Goal: Task Accomplishment & Management: Use online tool/utility

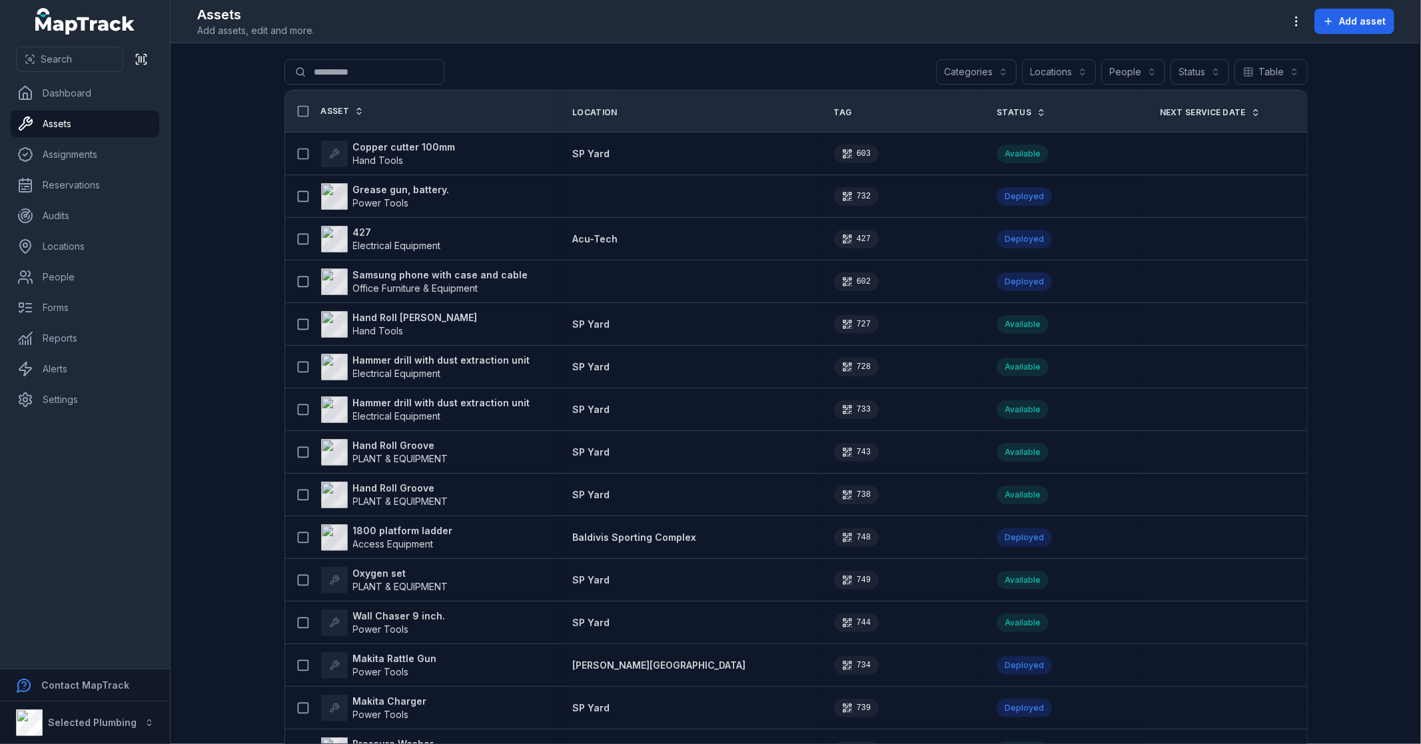
type input "**********"
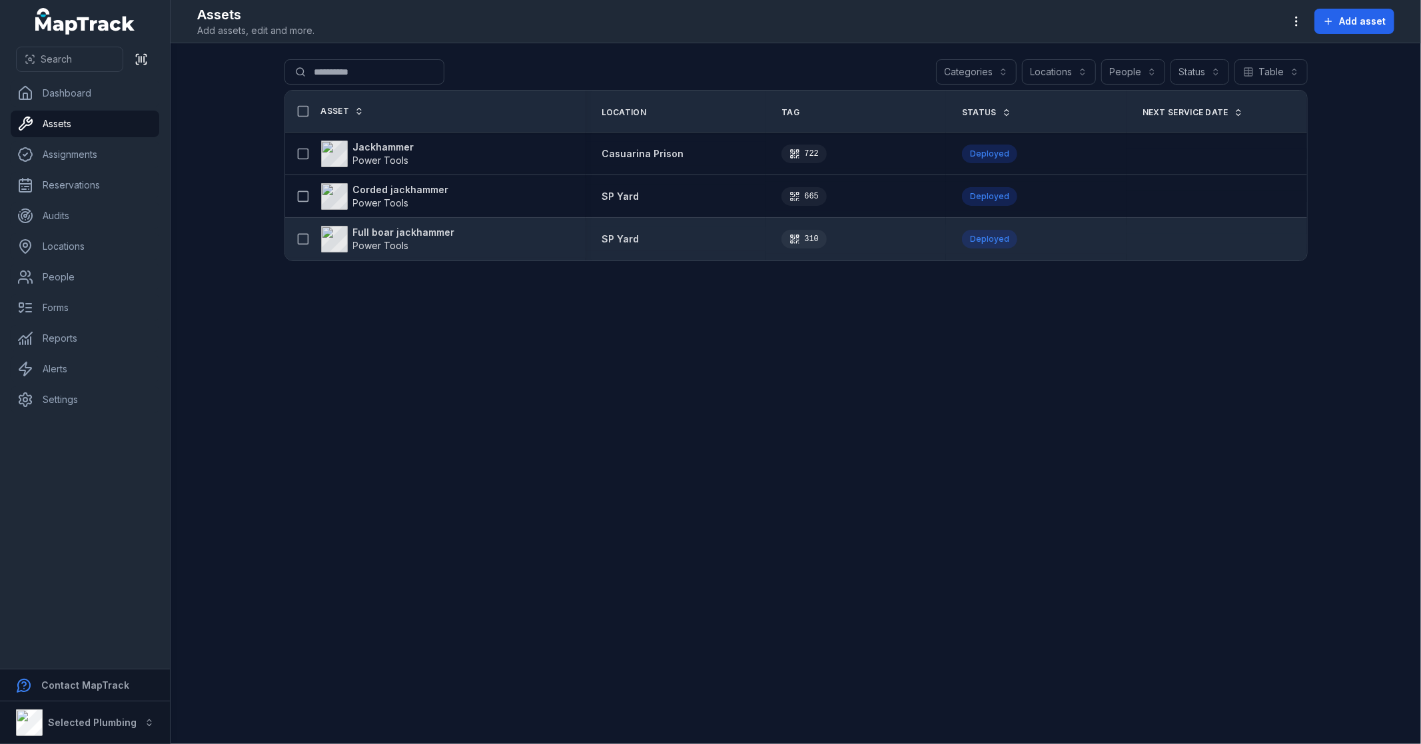
click at [427, 231] on strong "Full boar jackhammer" at bounding box center [404, 232] width 102 height 13
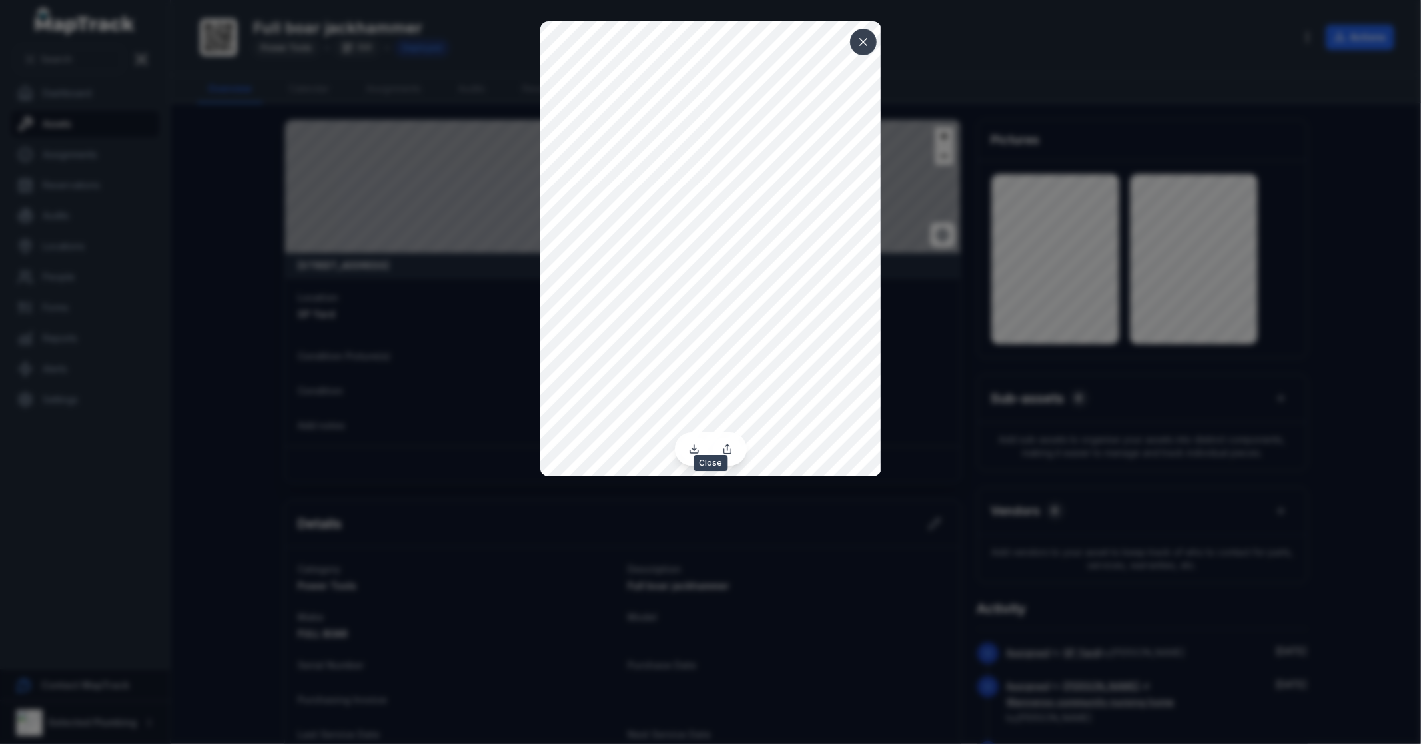
click at [865, 43] on icon at bounding box center [863, 41] width 13 height 13
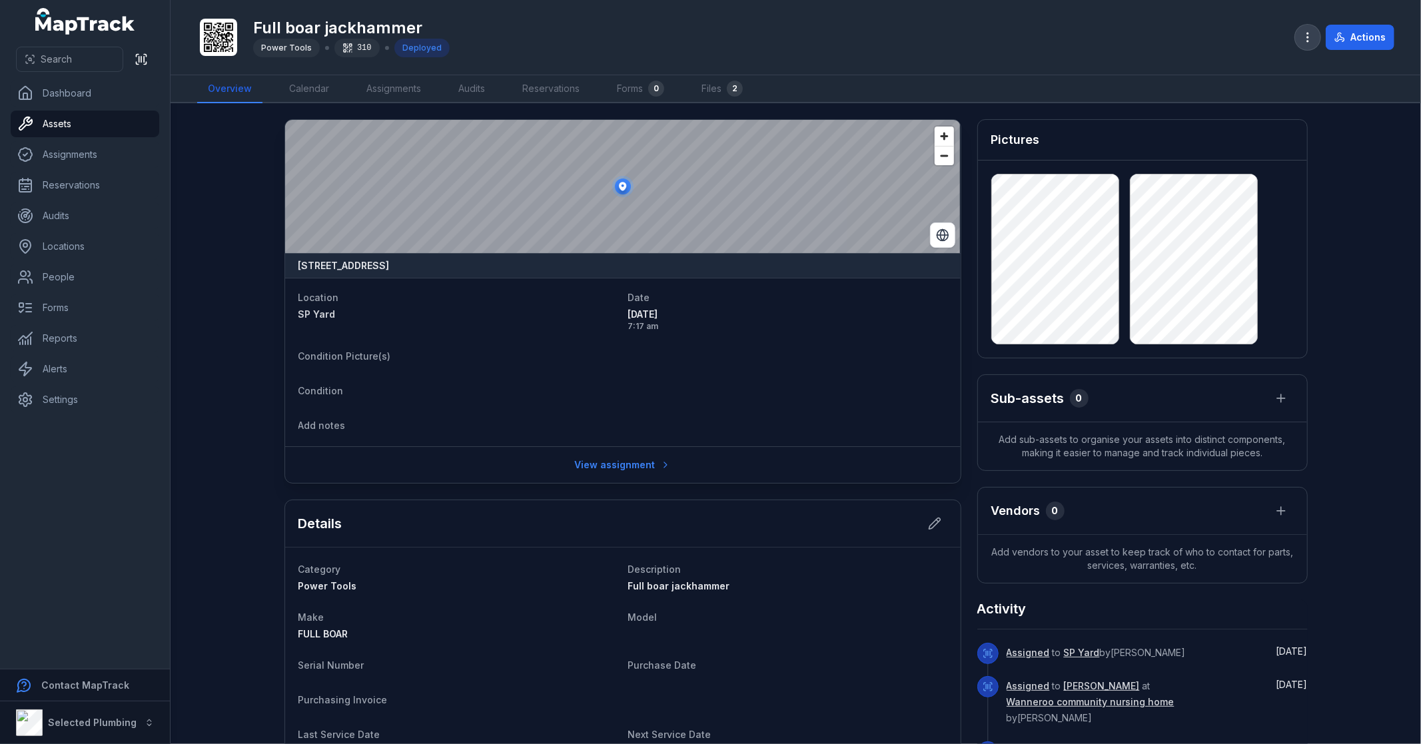
click at [1308, 30] on button "button" at bounding box center [1307, 37] width 25 height 25
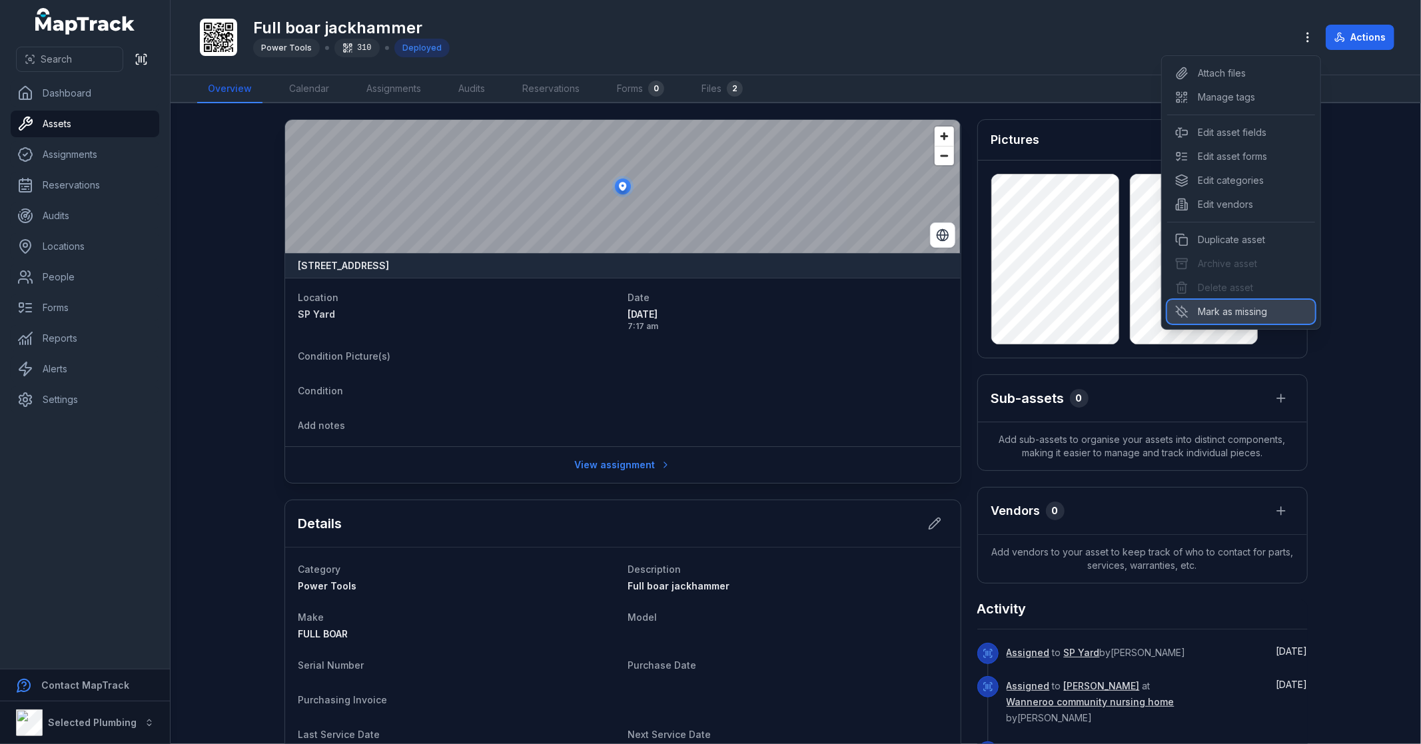
click at [1267, 314] on div "Mark as missing" at bounding box center [1241, 312] width 148 height 24
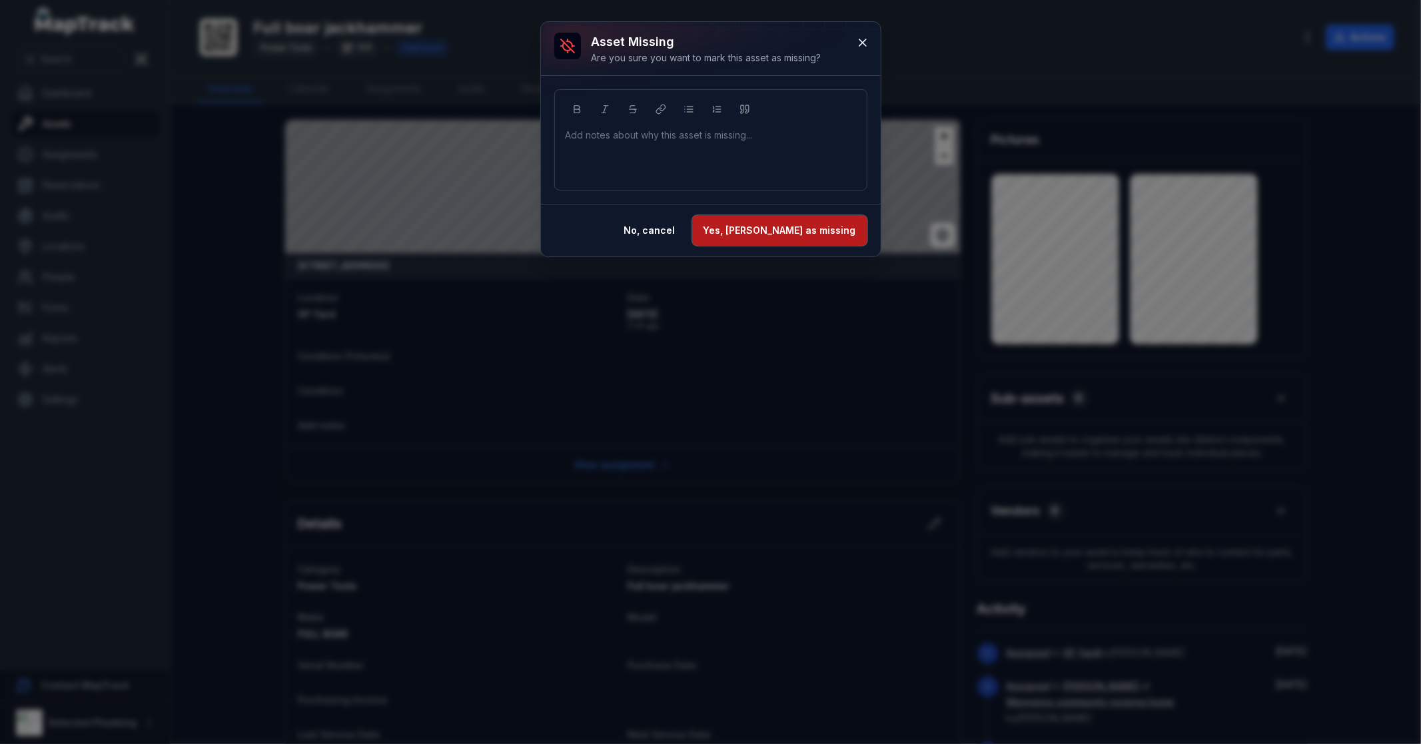
click at [803, 223] on button "Yes, [PERSON_NAME] as missing" at bounding box center [779, 230] width 175 height 31
